Goal: Find specific page/section: Find specific page/section

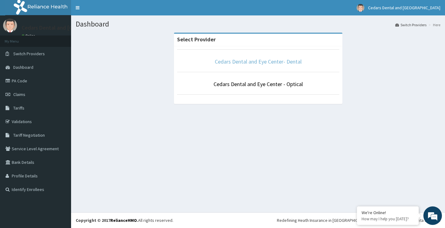
click at [256, 60] on link "Cedars Dental and Eye Center- Dental" at bounding box center [258, 61] width 87 height 7
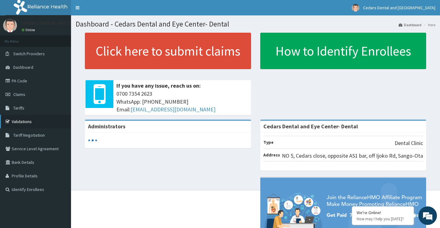
click at [21, 120] on link "Validations" at bounding box center [35, 122] width 71 height 14
